Goal: Book appointment/travel/reservation

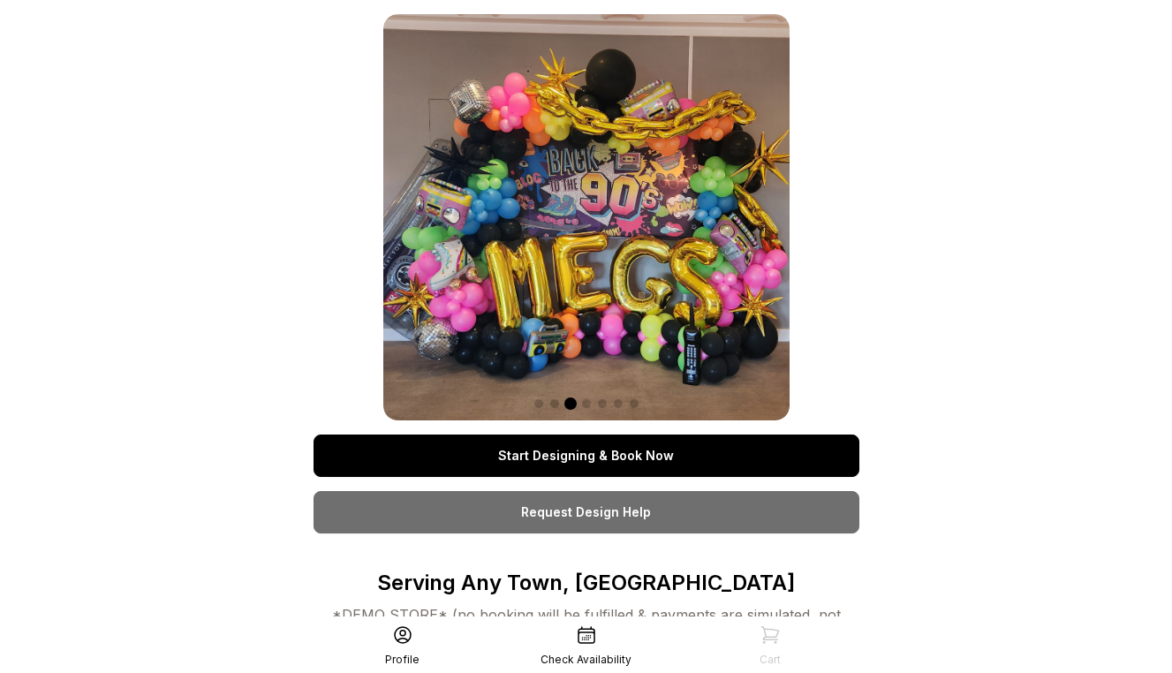
click at [596, 454] on link "Start Designing & Book Now" at bounding box center [586, 455] width 546 height 42
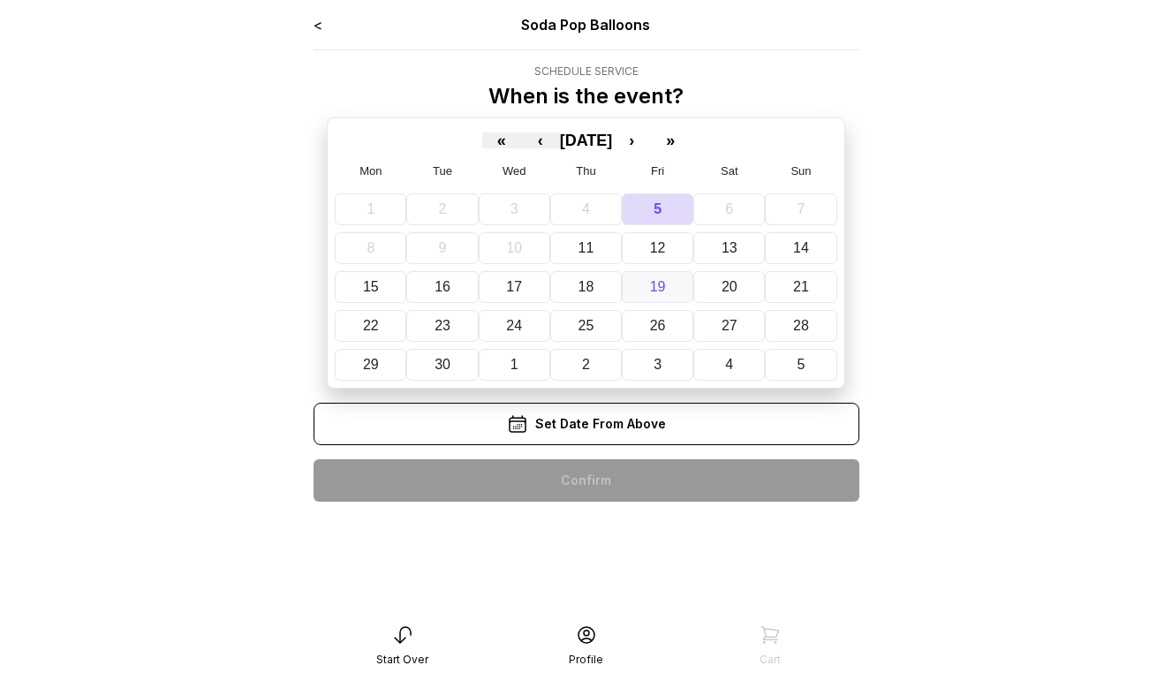
click at [657, 288] on abbr "19" at bounding box center [658, 286] width 16 height 15
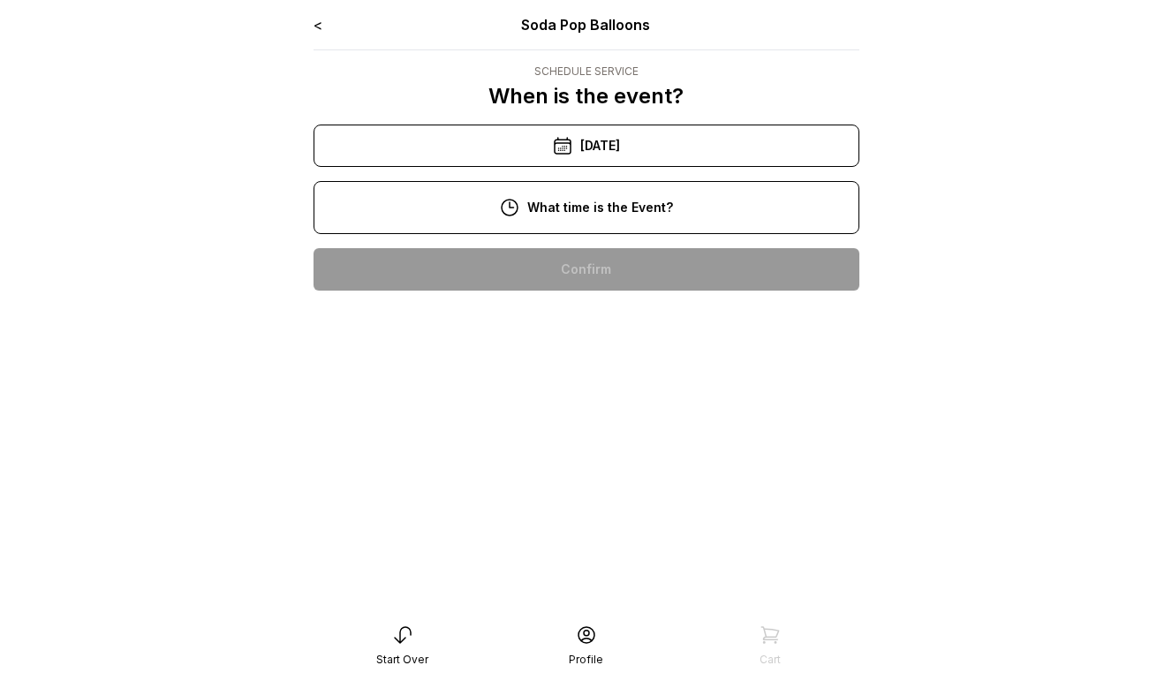
click at [627, 320] on div "2:00 pm" at bounding box center [586, 326] width 517 height 42
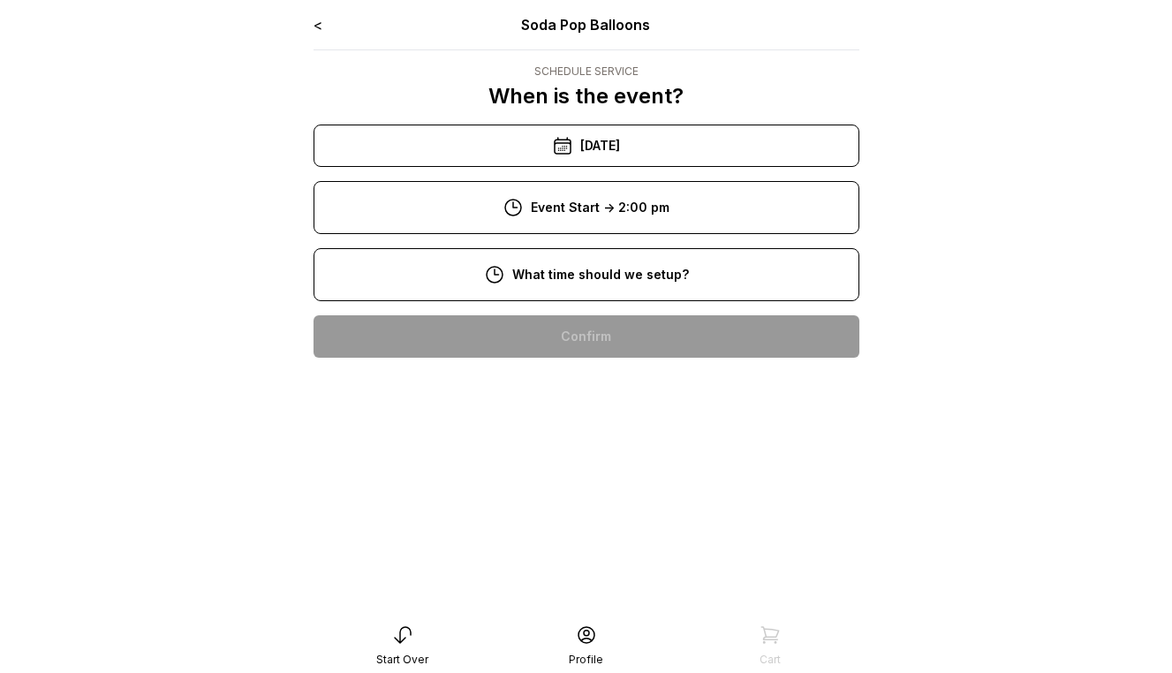
click at [623, 389] on div "9:00 am" at bounding box center [586, 393] width 517 height 42
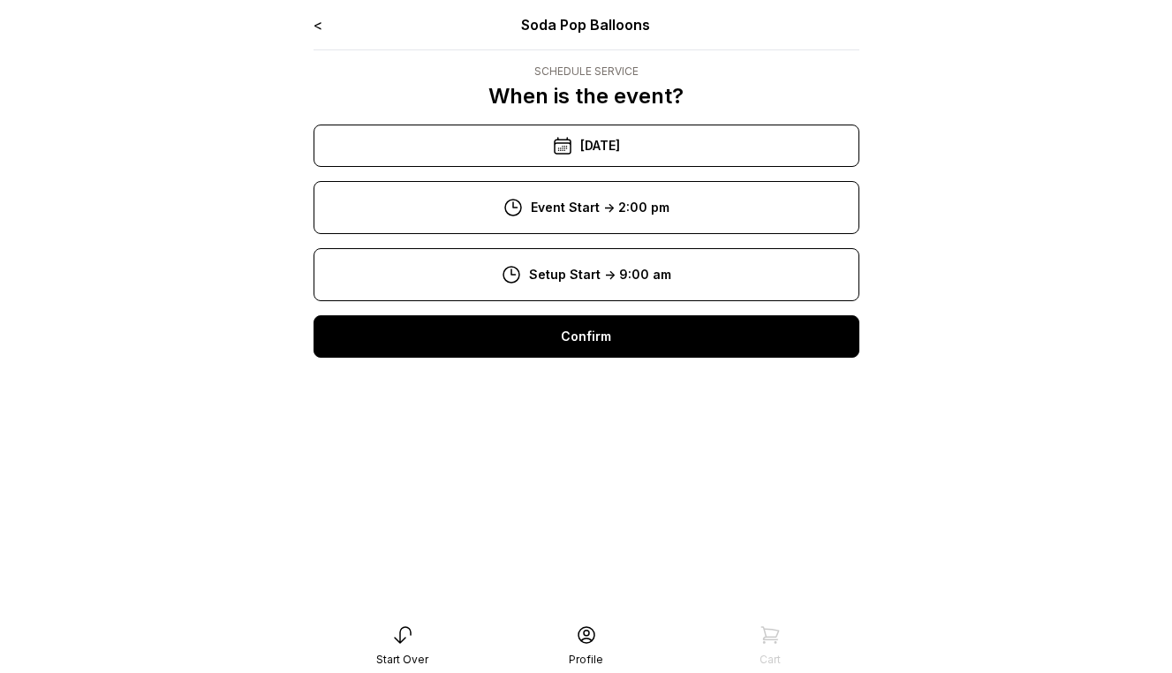
click at [612, 351] on div "Confirm" at bounding box center [586, 336] width 546 height 42
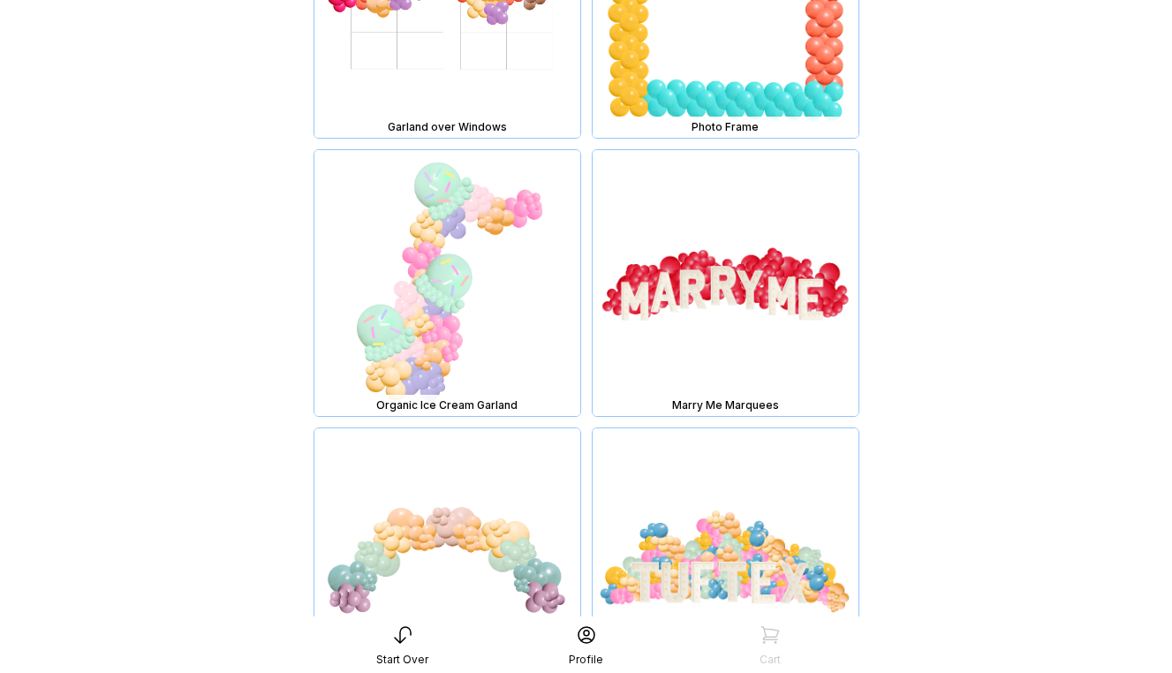
scroll to position [14052, 0]
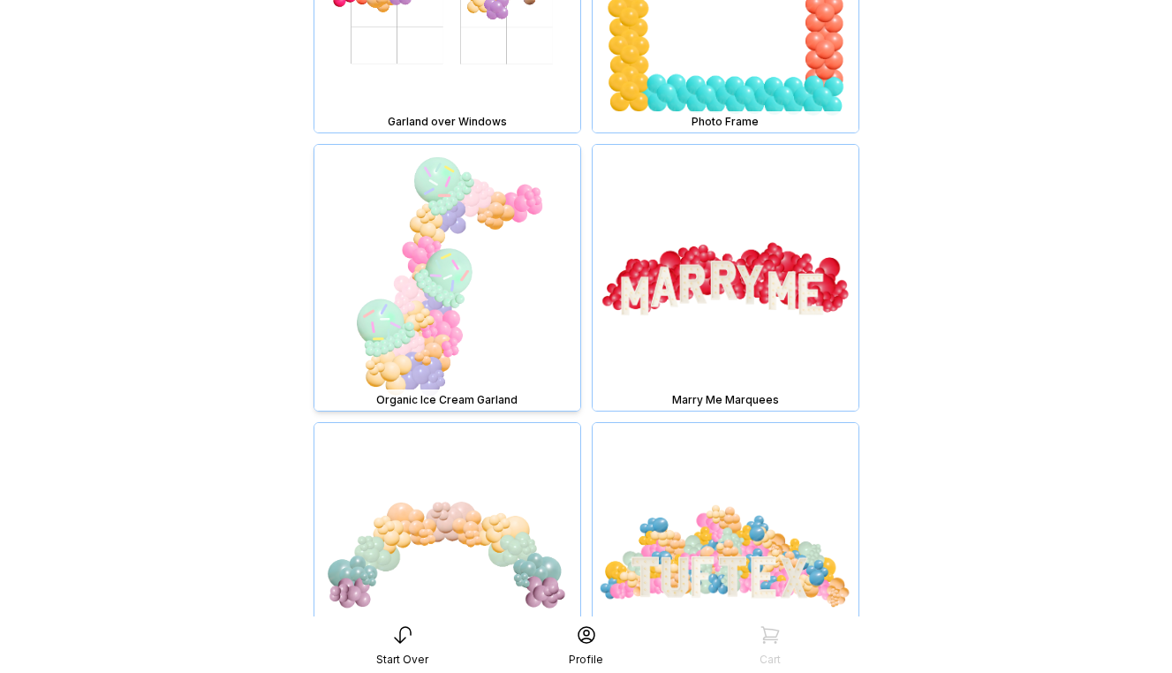
click at [442, 263] on img at bounding box center [447, 278] width 266 height 266
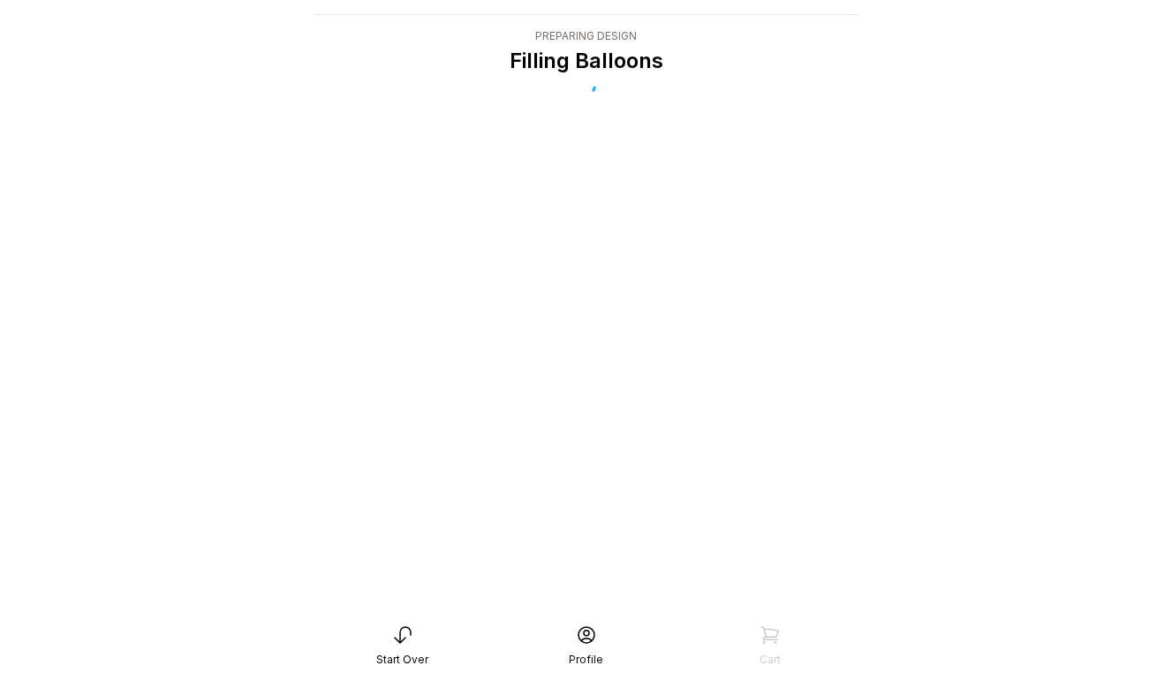
scroll to position [35, 0]
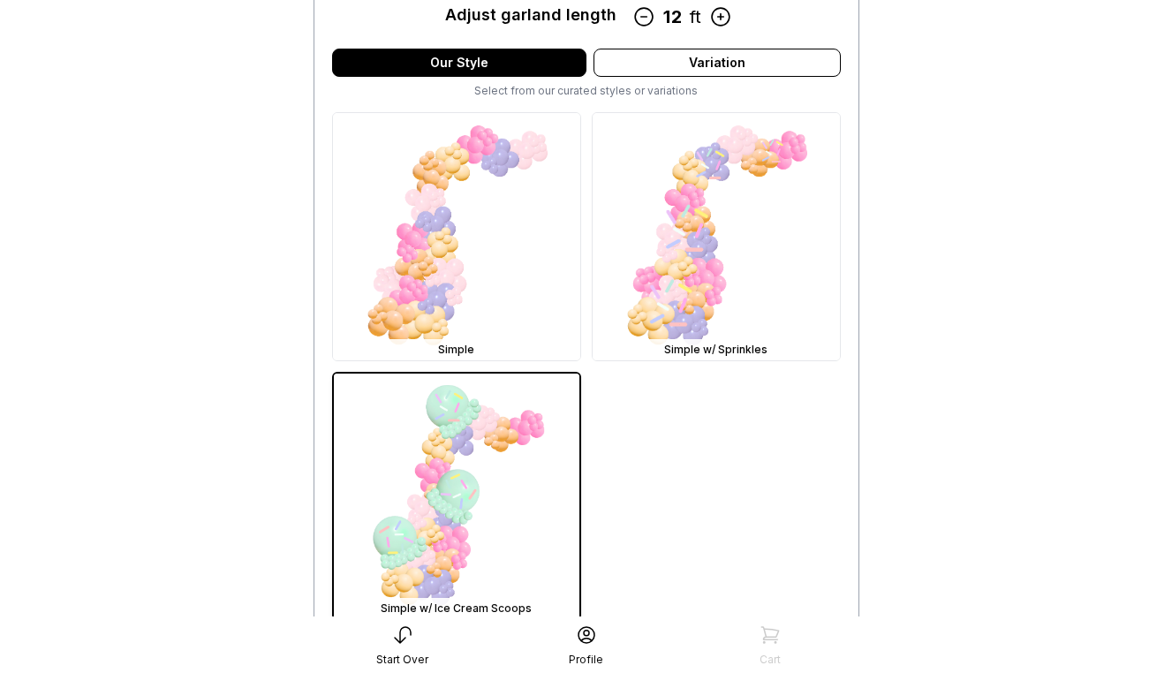
scroll to position [621, 0]
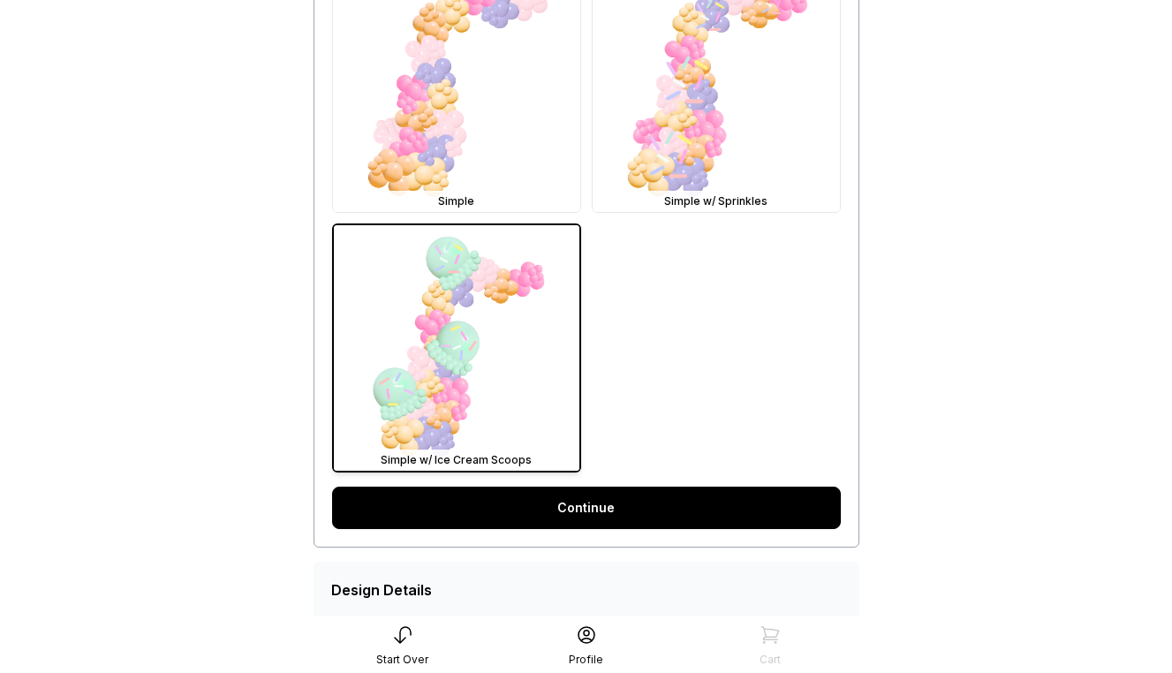
click at [599, 502] on link "Continue" at bounding box center [586, 507] width 509 height 42
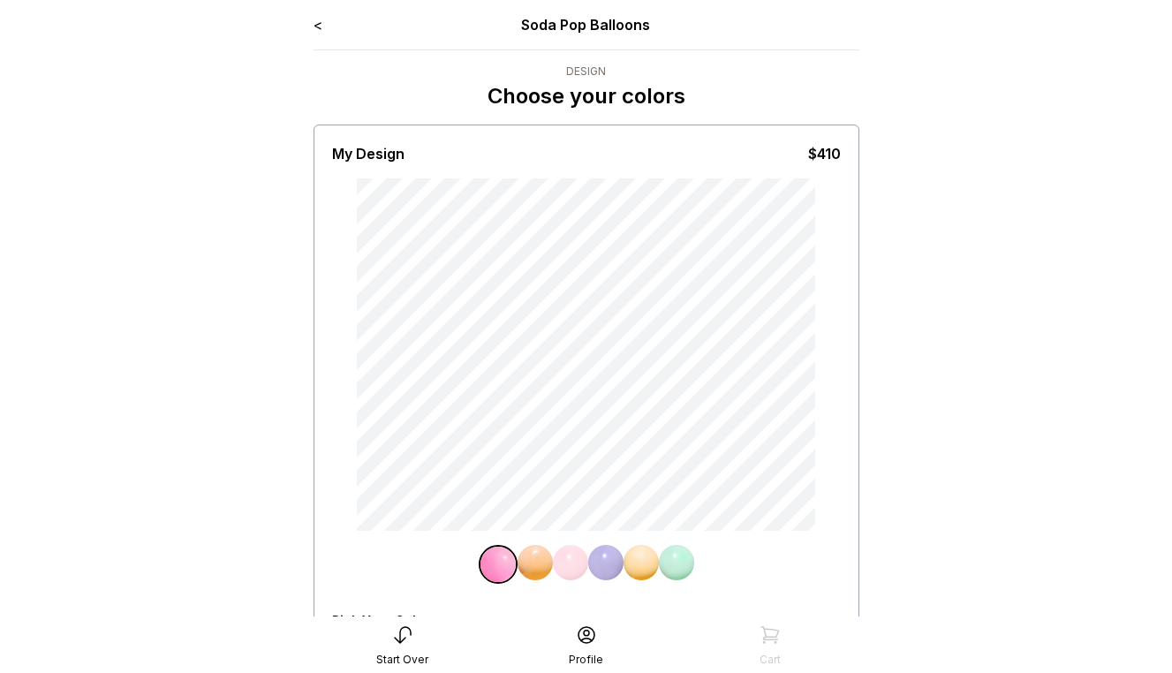
click at [580, 554] on img at bounding box center [570, 562] width 35 height 35
click at [697, 567] on div at bounding box center [586, 564] width 509 height 39
click at [682, 565] on img at bounding box center [676, 562] width 35 height 35
click at [631, 569] on img at bounding box center [637, 562] width 35 height 35
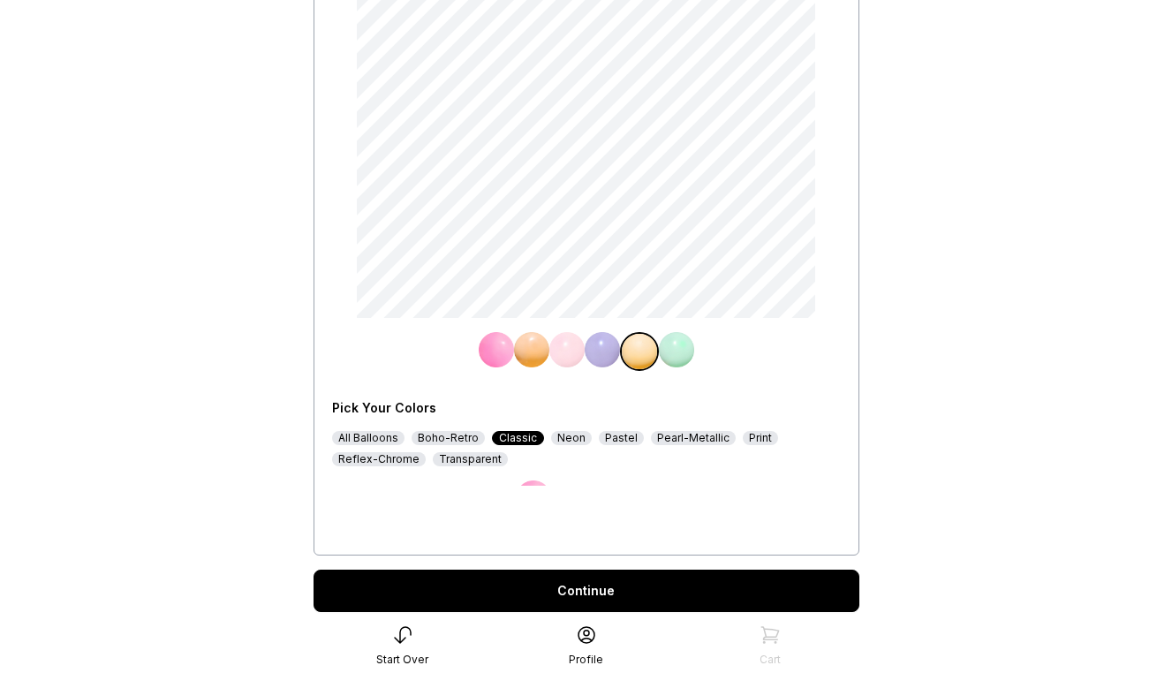
scroll to position [255, 0]
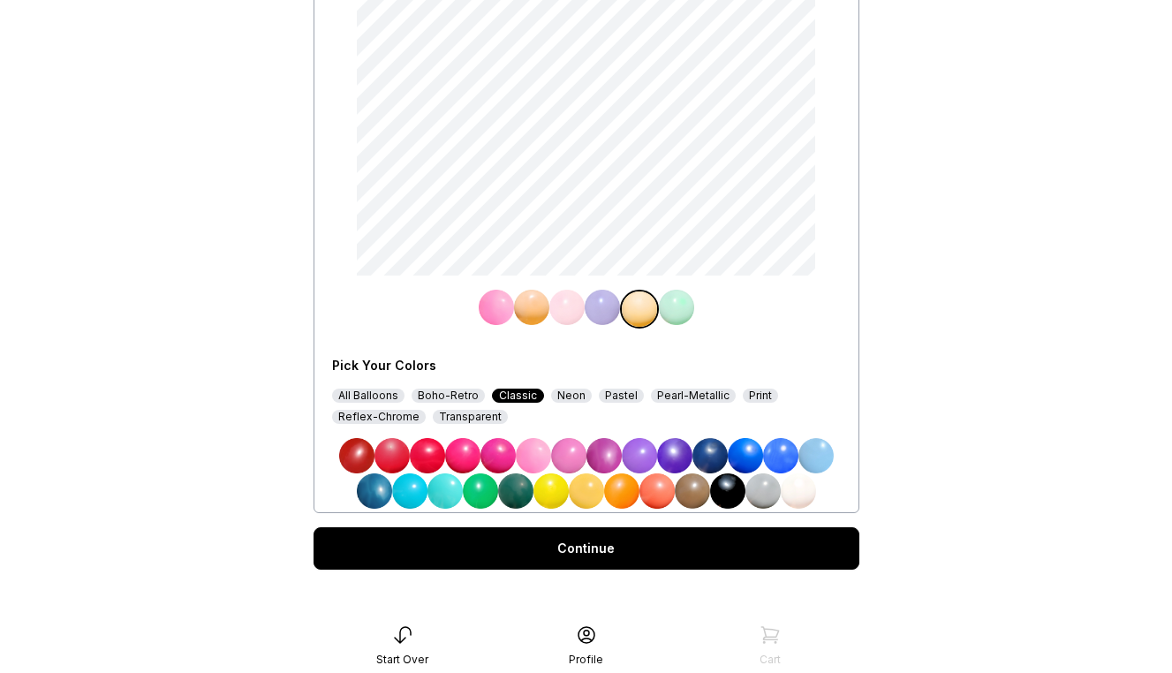
click at [583, 494] on img at bounding box center [586, 490] width 35 height 35
click at [604, 310] on img at bounding box center [601, 307] width 35 height 35
click at [529, 446] on img at bounding box center [533, 455] width 35 height 35
click at [555, 306] on img at bounding box center [566, 307] width 35 height 35
click at [674, 313] on img at bounding box center [676, 307] width 35 height 35
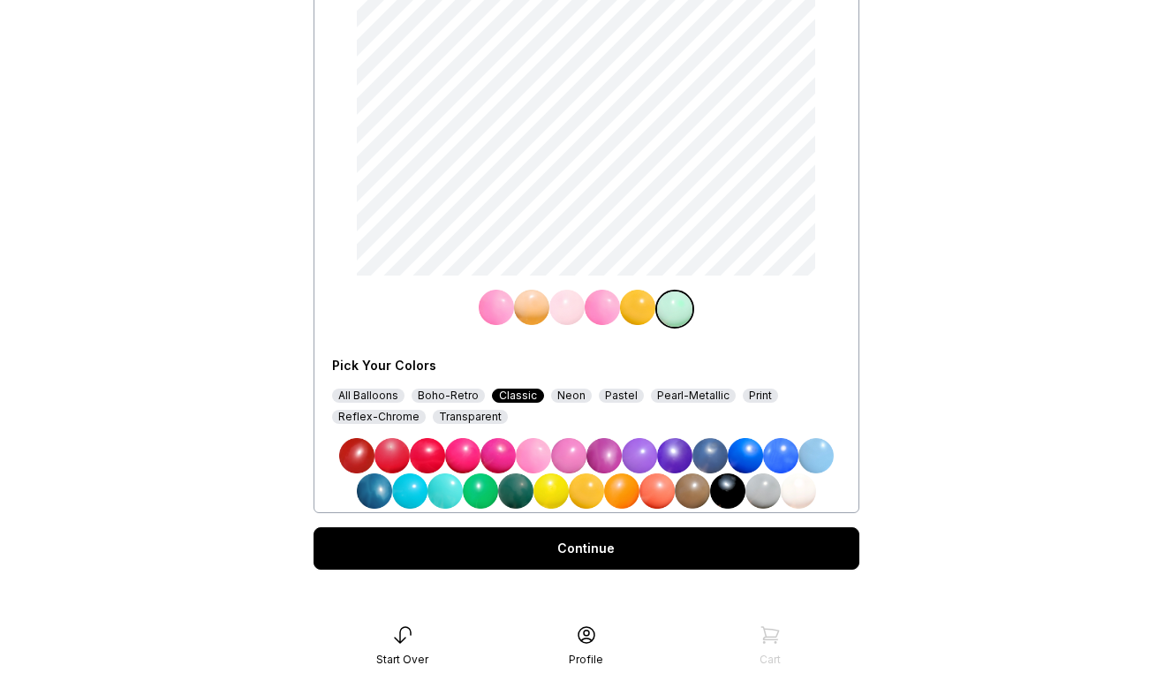
click at [711, 451] on img at bounding box center [709, 455] width 35 height 35
click at [491, 299] on img at bounding box center [496, 307] width 35 height 35
click at [584, 492] on img at bounding box center [586, 490] width 35 height 35
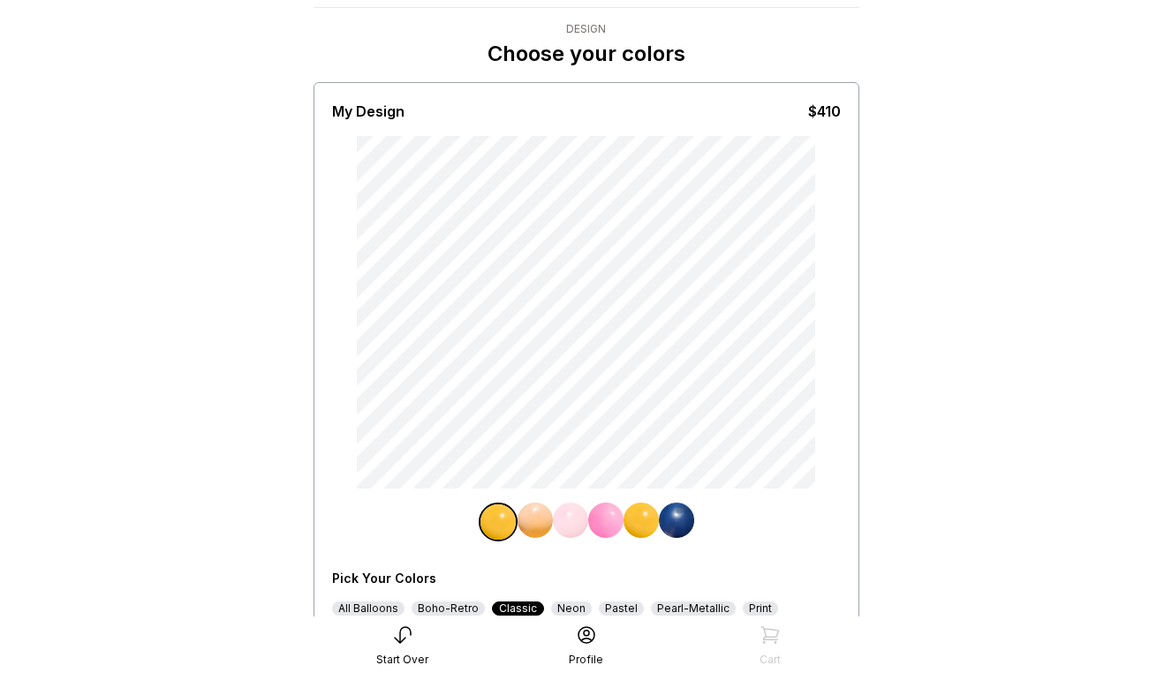
scroll to position [268, 0]
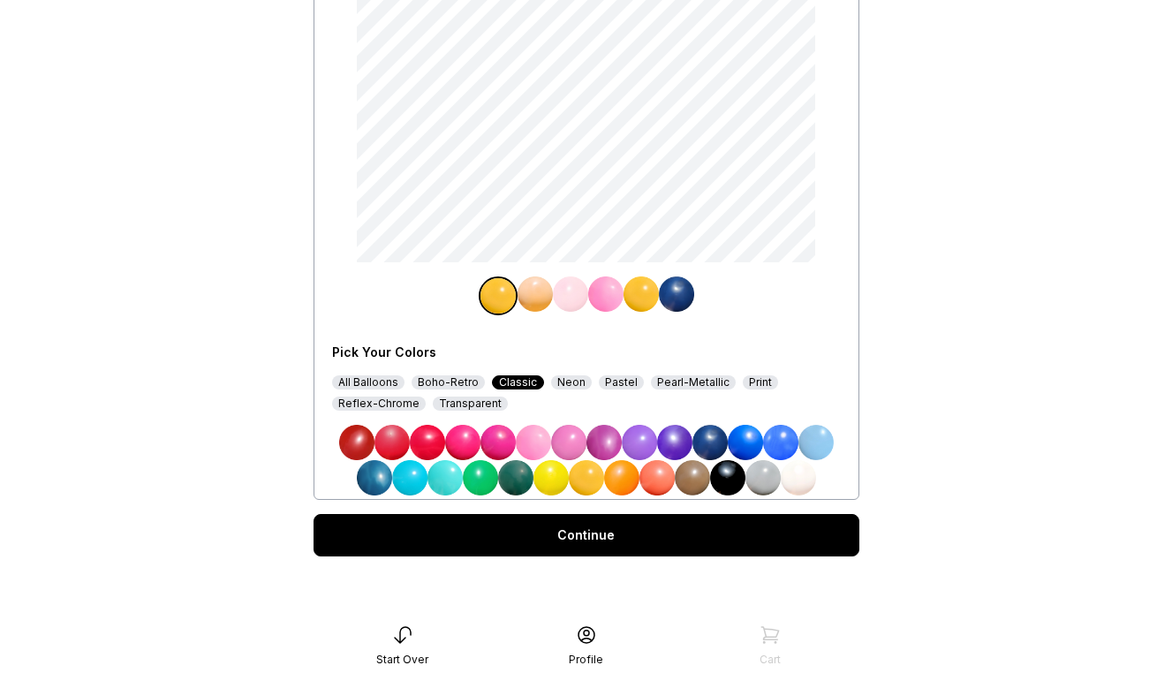
click at [593, 551] on div "Continue" at bounding box center [586, 535] width 546 height 42
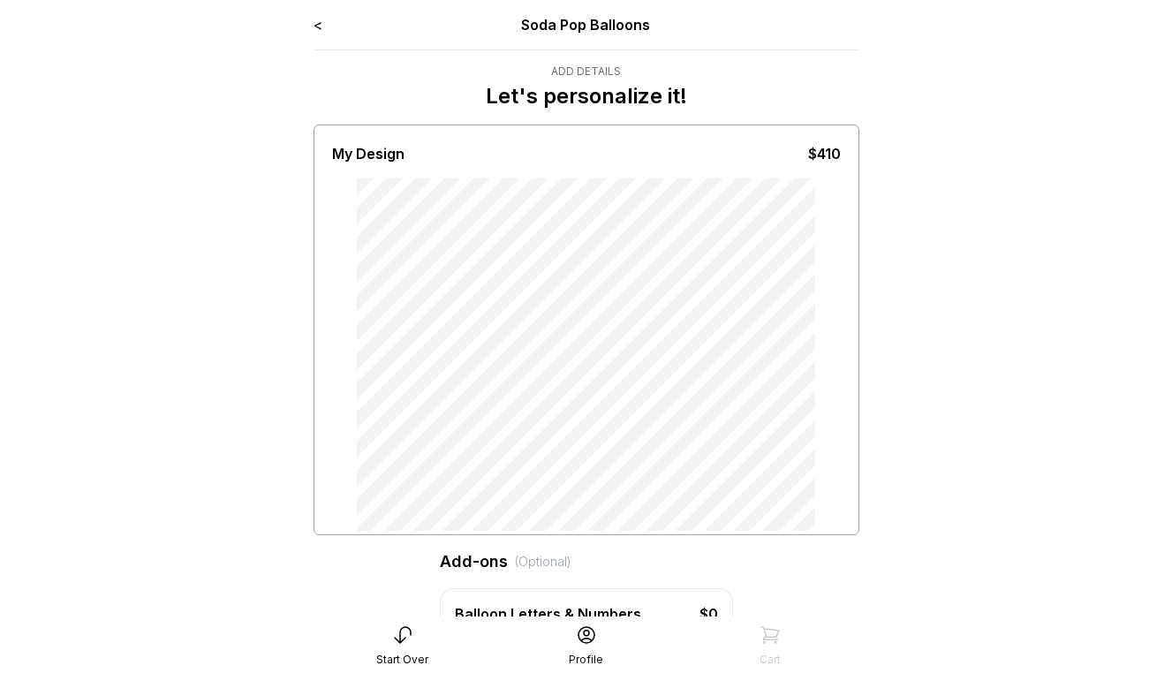
click at [319, 24] on link "<" at bounding box center [317, 25] width 9 height 18
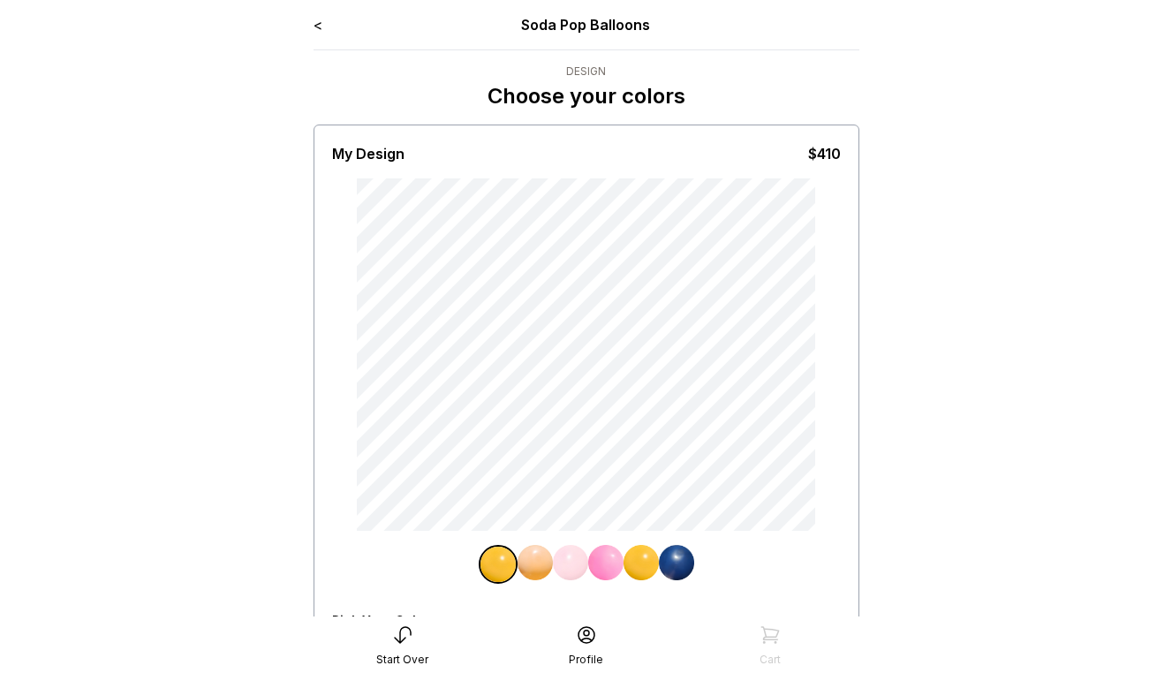
click at [320, 26] on link "<" at bounding box center [317, 25] width 9 height 18
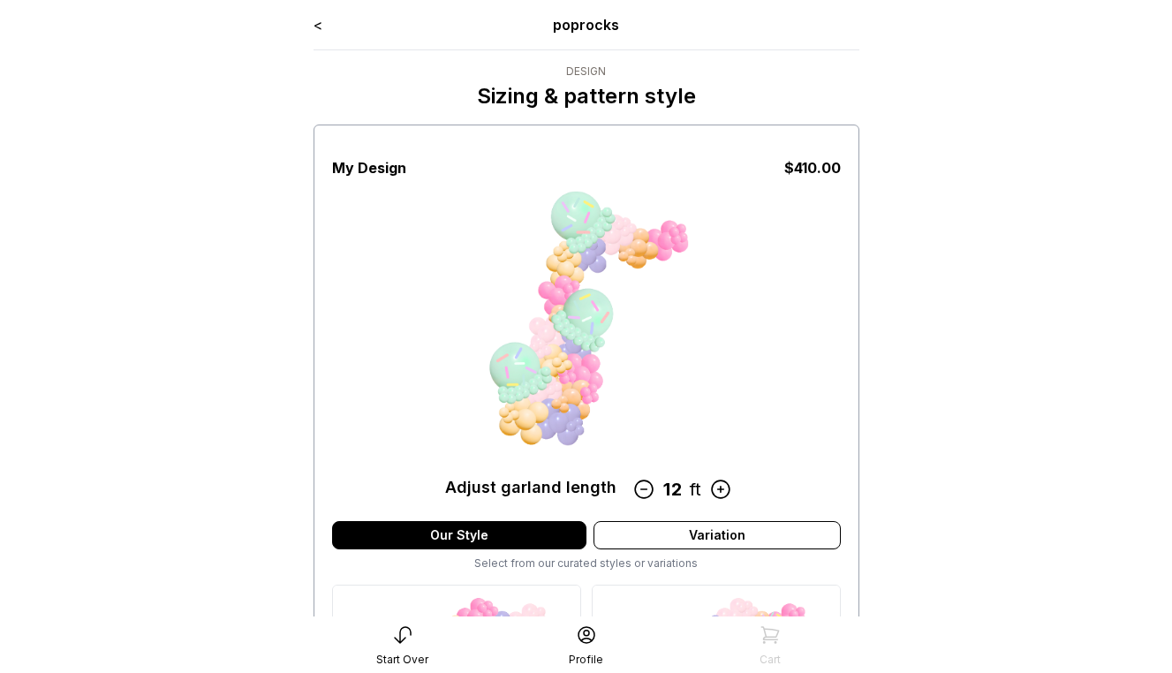
click at [316, 19] on link "<" at bounding box center [317, 25] width 9 height 18
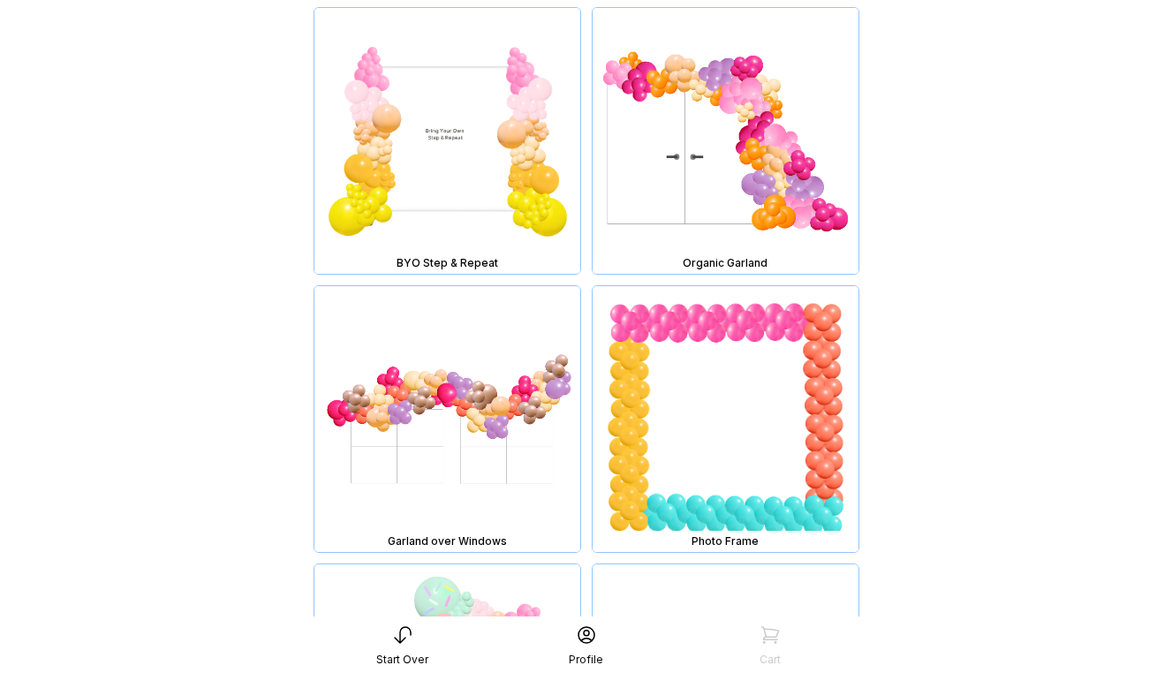
click at [697, 503] on img at bounding box center [725, 419] width 266 height 266
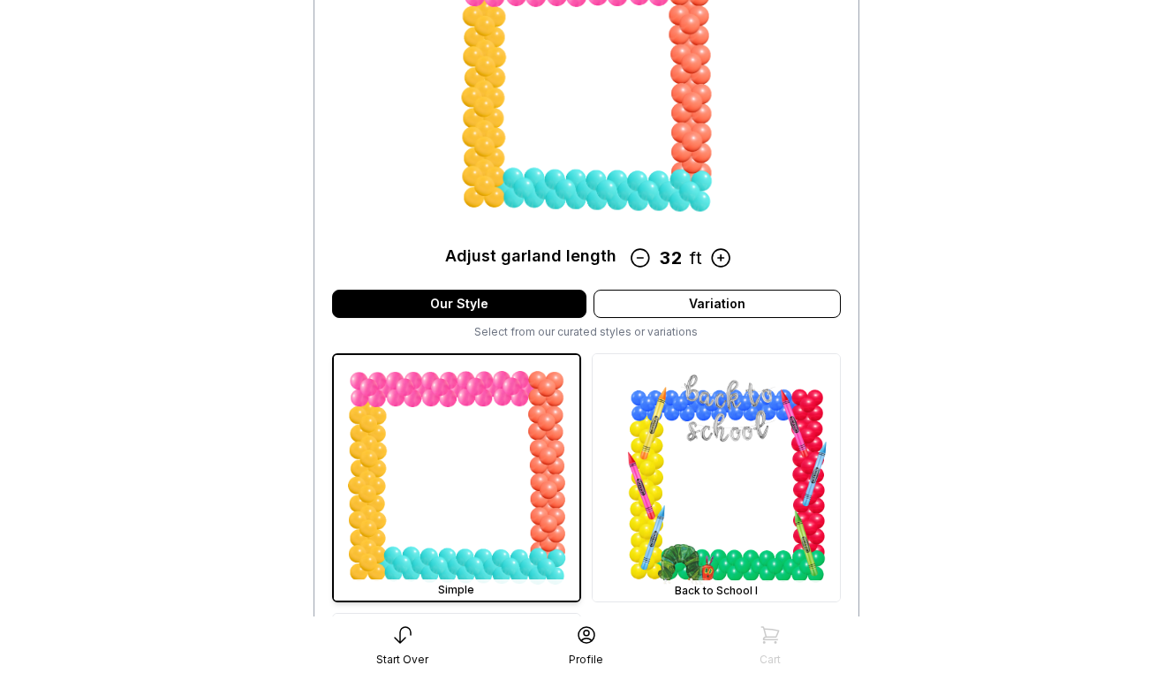
scroll to position [234, 0]
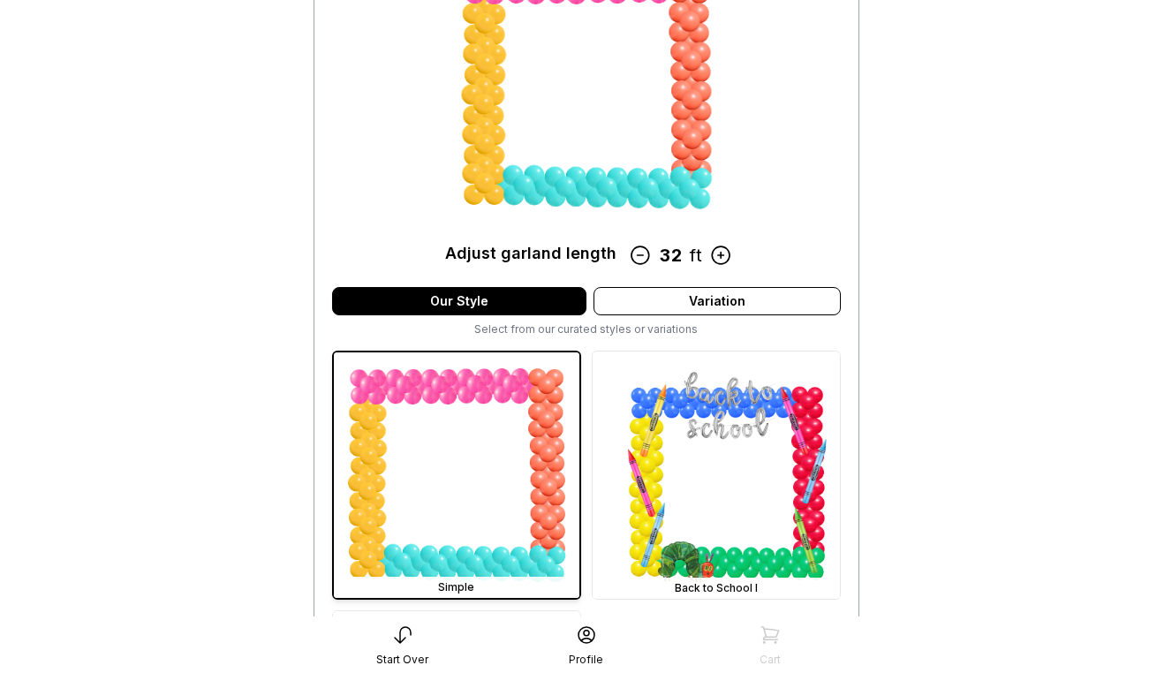
click at [697, 503] on img at bounding box center [715, 474] width 247 height 247
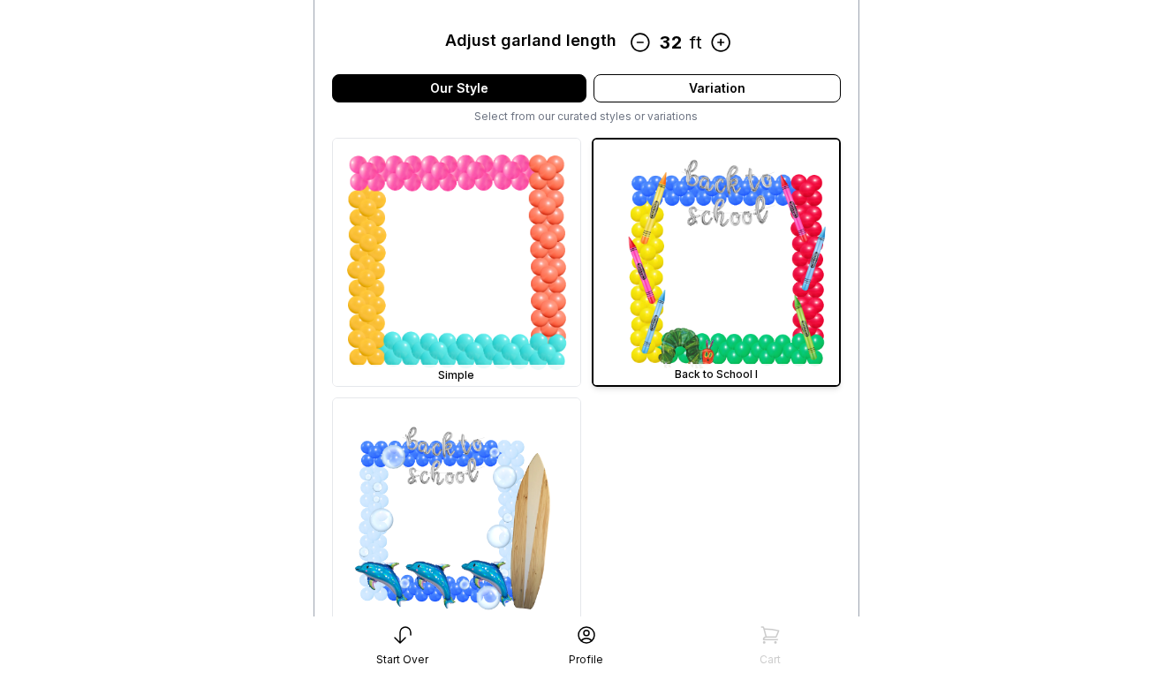
scroll to position [629, 0]
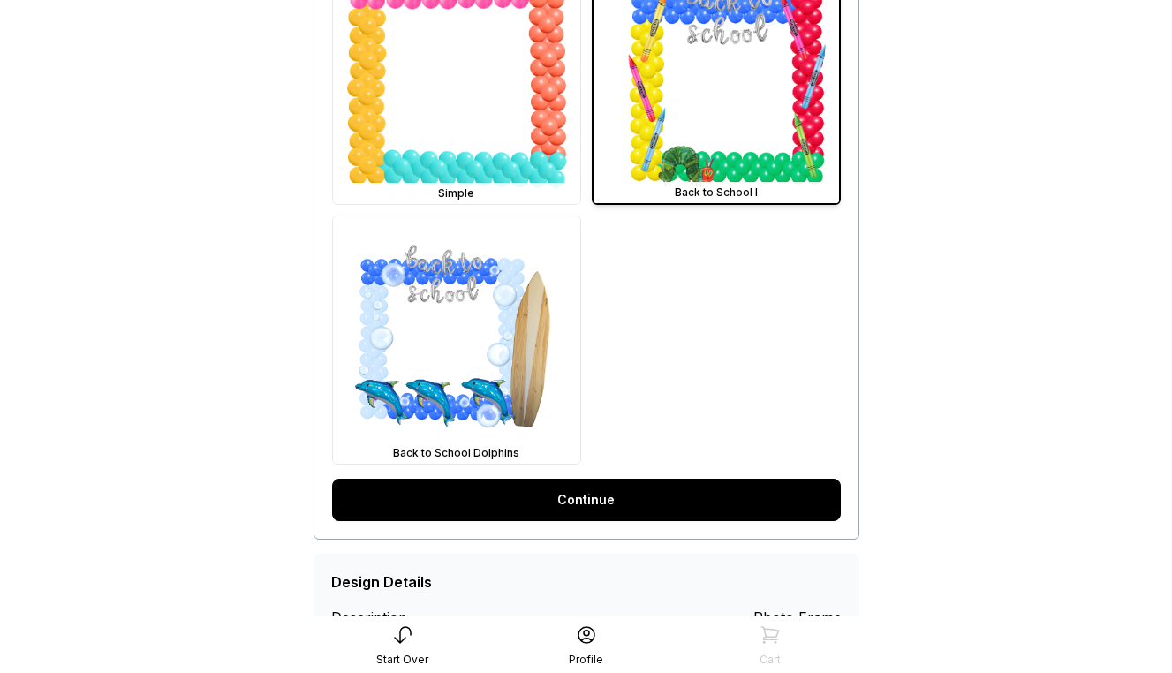
click at [697, 503] on link "Continue" at bounding box center [586, 500] width 509 height 42
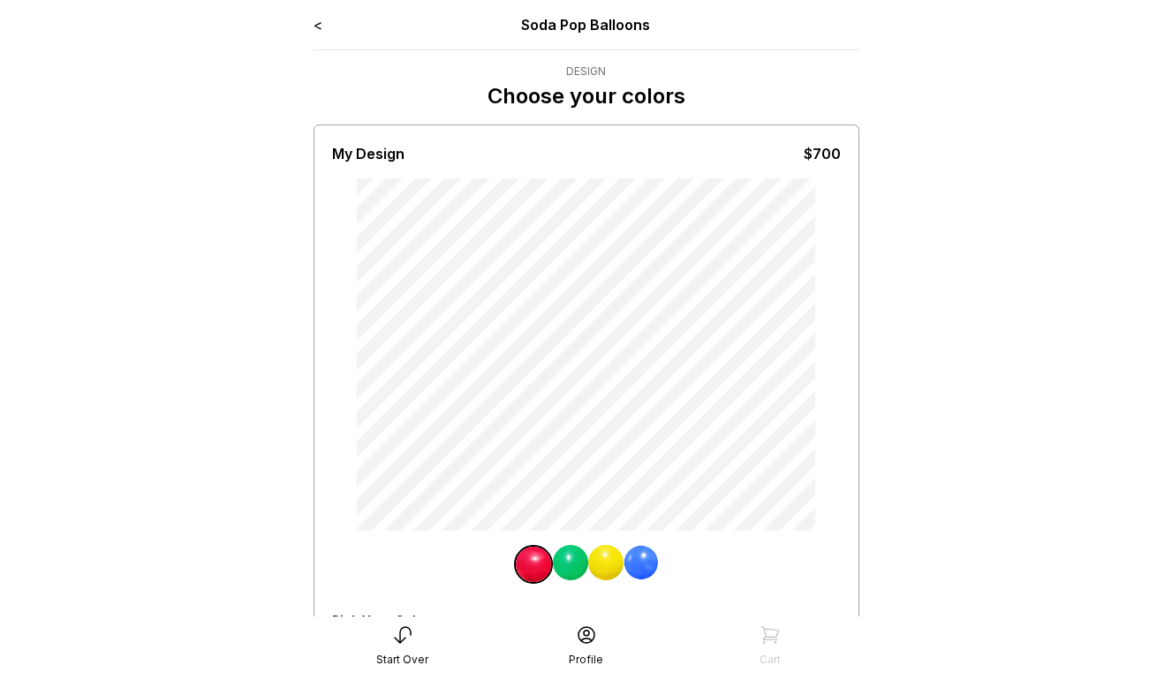
click at [573, 553] on img at bounding box center [570, 562] width 35 height 35
click at [535, 564] on img at bounding box center [531, 562] width 35 height 35
click at [607, 558] on img at bounding box center [605, 562] width 35 height 35
click at [652, 562] on img at bounding box center [640, 562] width 35 height 35
click at [316, 23] on link "<" at bounding box center [317, 25] width 9 height 18
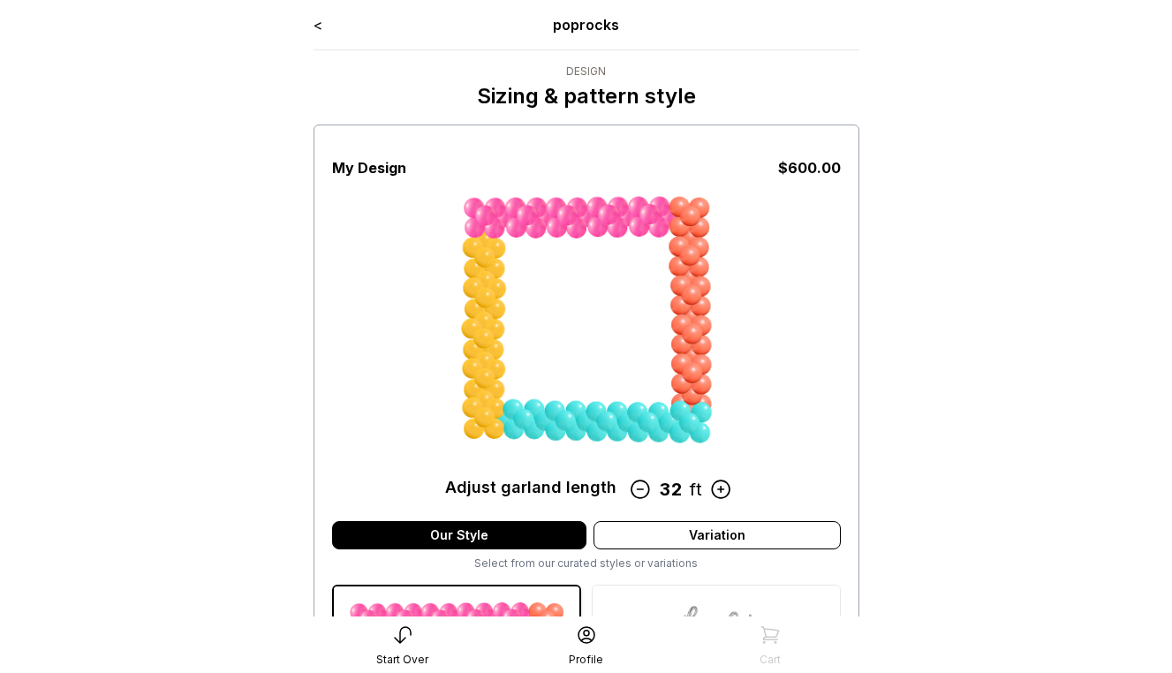
click at [316, 25] on link "<" at bounding box center [317, 25] width 9 height 18
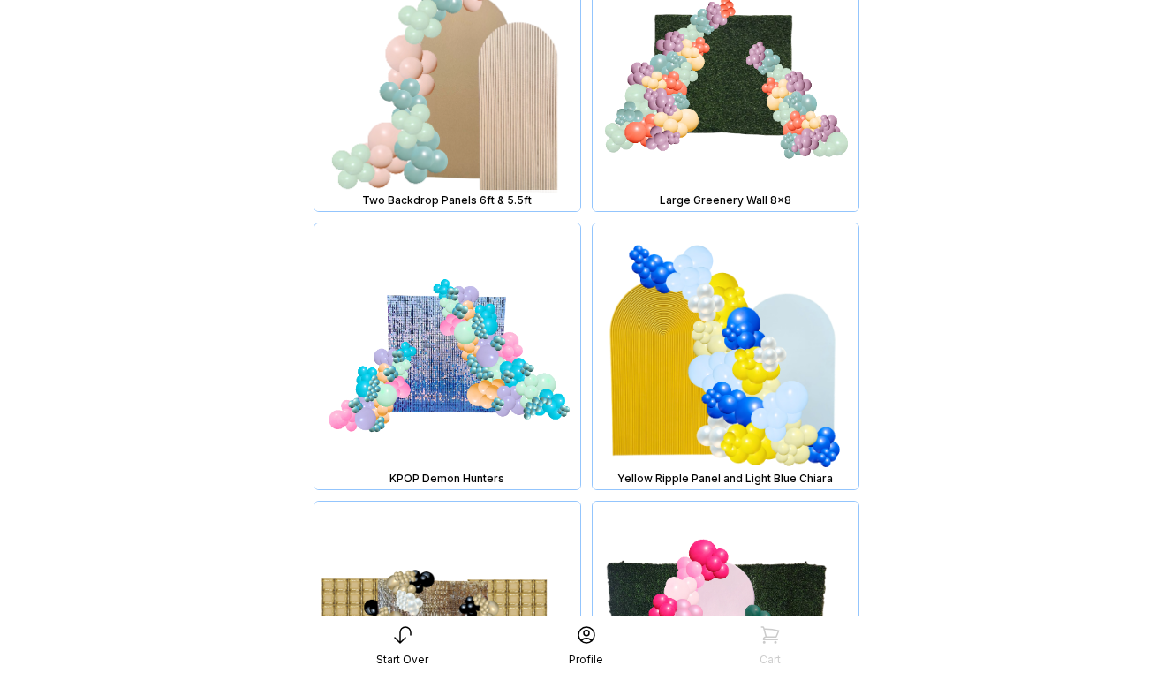
scroll to position [8608, 0]
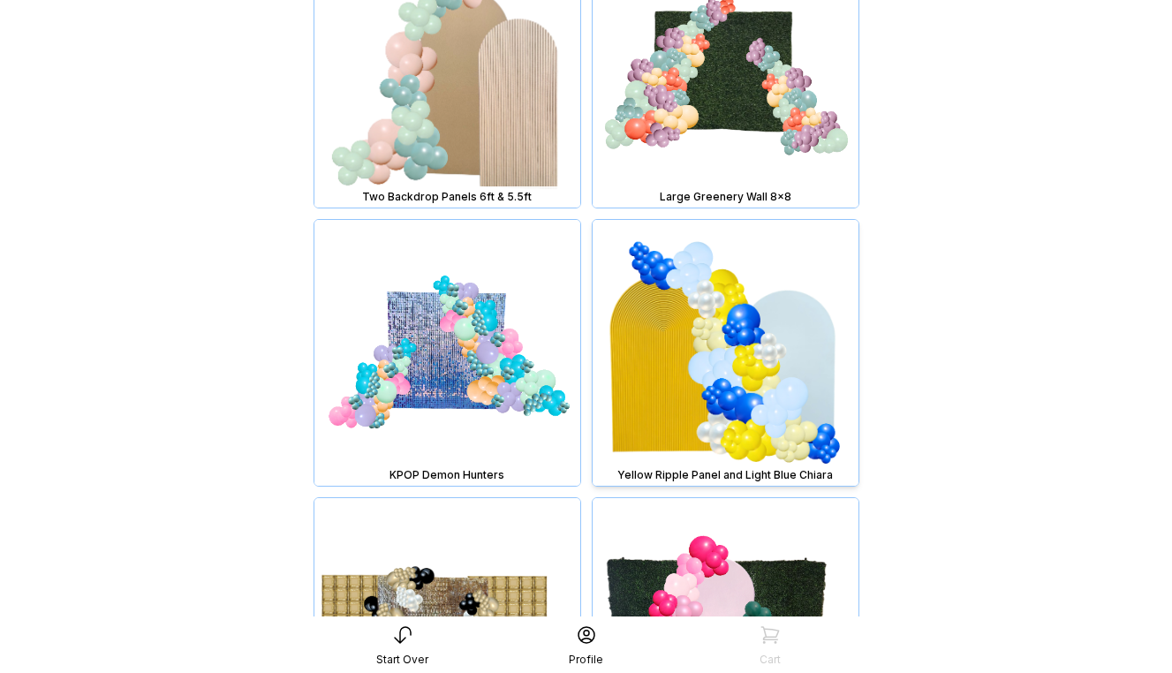
click at [676, 347] on img at bounding box center [725, 353] width 266 height 266
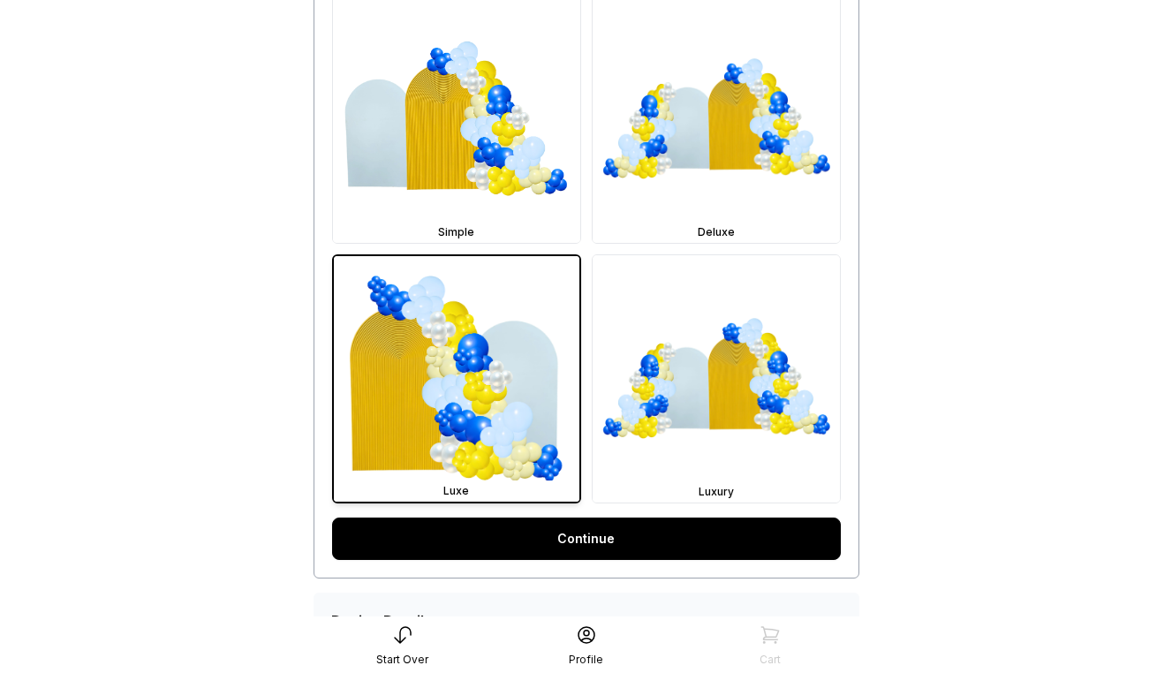
scroll to position [597, 0]
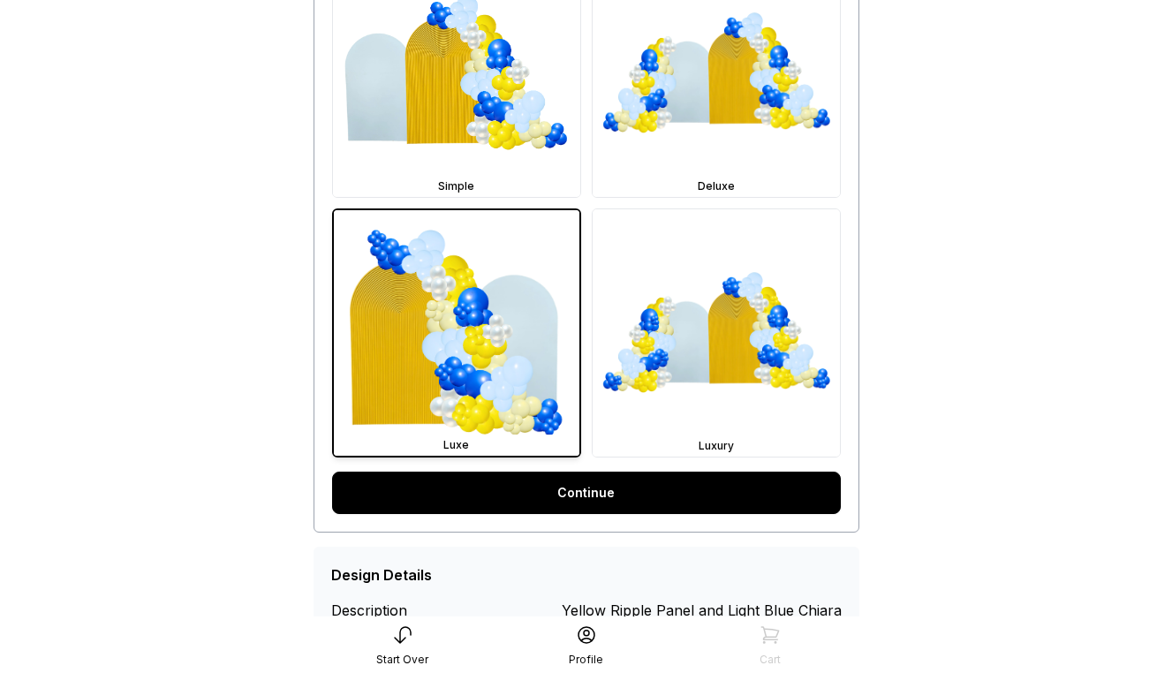
click at [676, 347] on img at bounding box center [715, 332] width 247 height 247
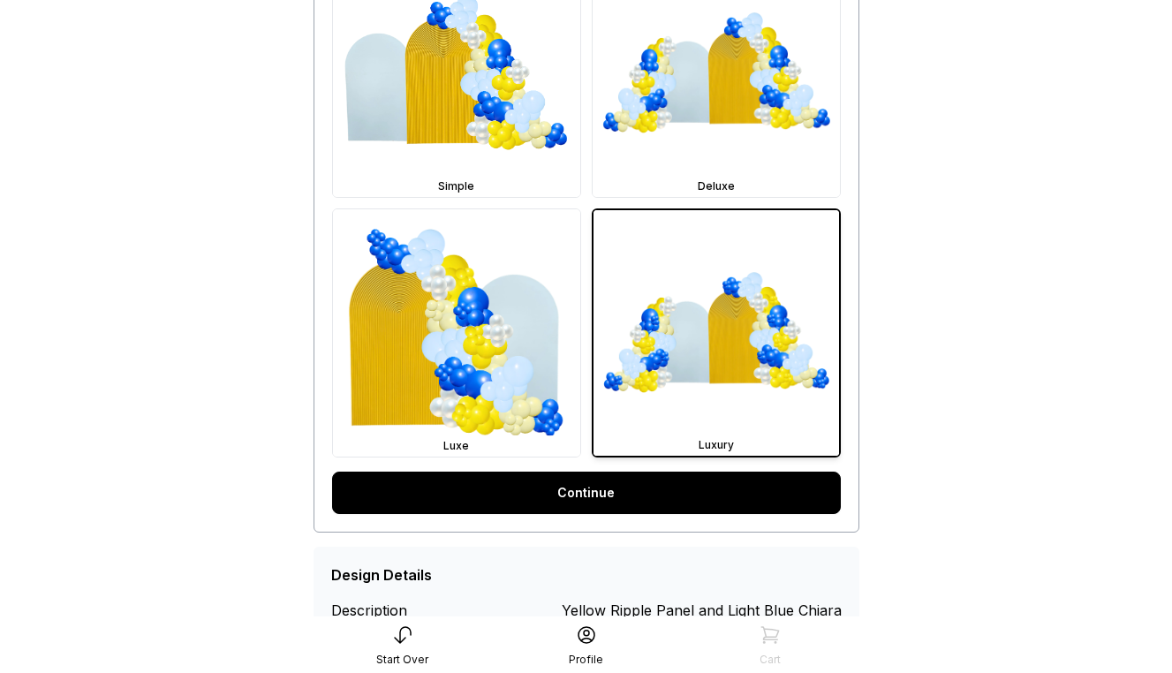
click at [681, 484] on link "Continue" at bounding box center [586, 492] width 509 height 42
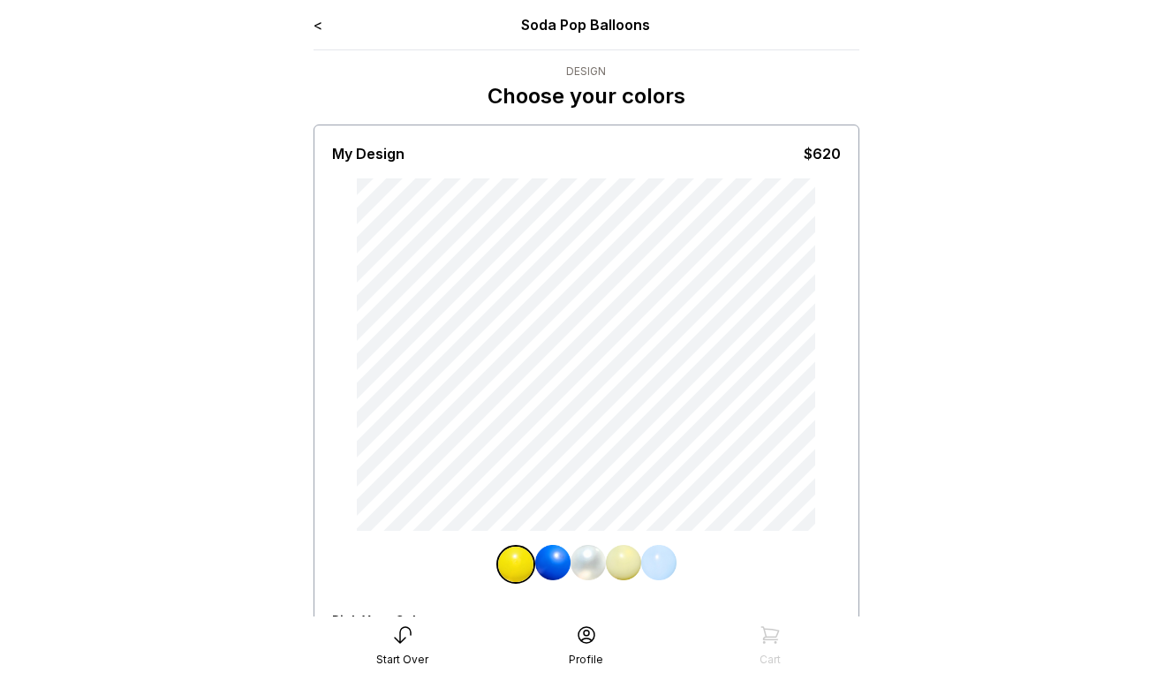
click at [318, 25] on link "<" at bounding box center [317, 25] width 9 height 18
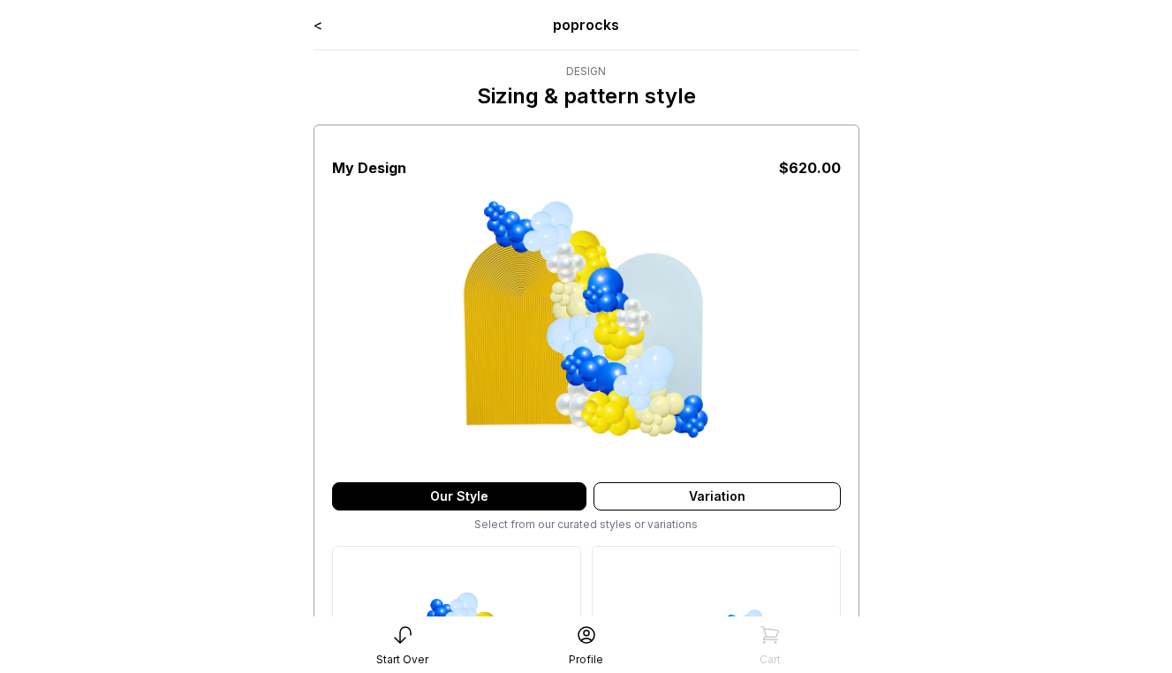
click at [318, 25] on link "<" at bounding box center [317, 25] width 9 height 18
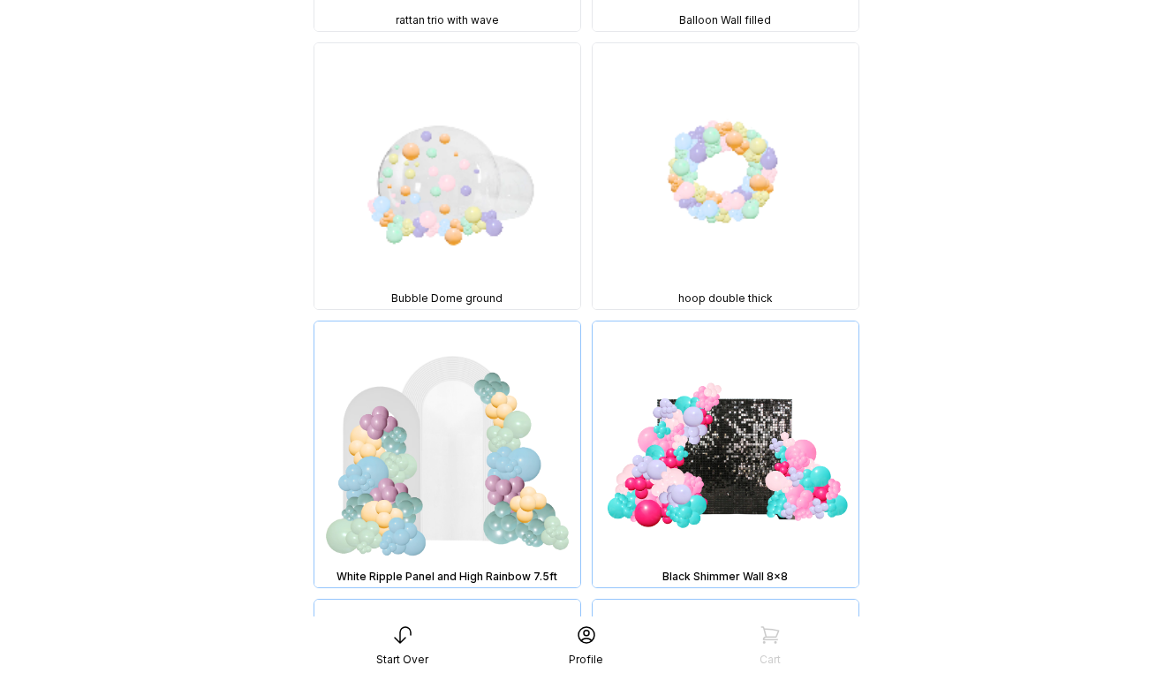
scroll to position [5458, 0]
